Goal: Task Accomplishment & Management: Manage account settings

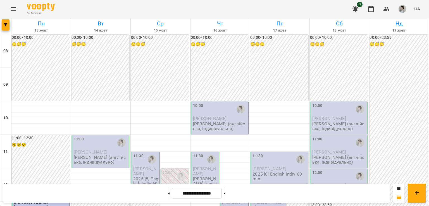
scroll to position [291, 0]
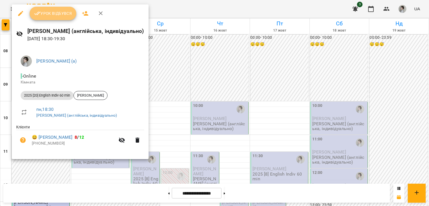
click at [62, 14] on span "Урок відбувся" at bounding box center [53, 13] width 38 height 7
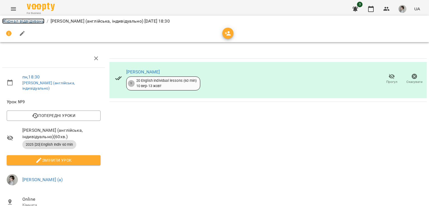
click at [40, 19] on link "Журнал відвідувань" at bounding box center [23, 20] width 42 height 5
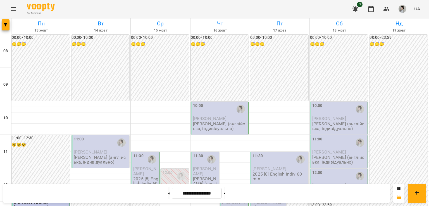
scroll to position [352, 0]
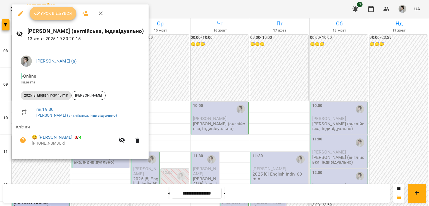
click at [62, 15] on span "Урок відбувся" at bounding box center [53, 13] width 38 height 7
